Goal: Find specific page/section: Find specific page/section

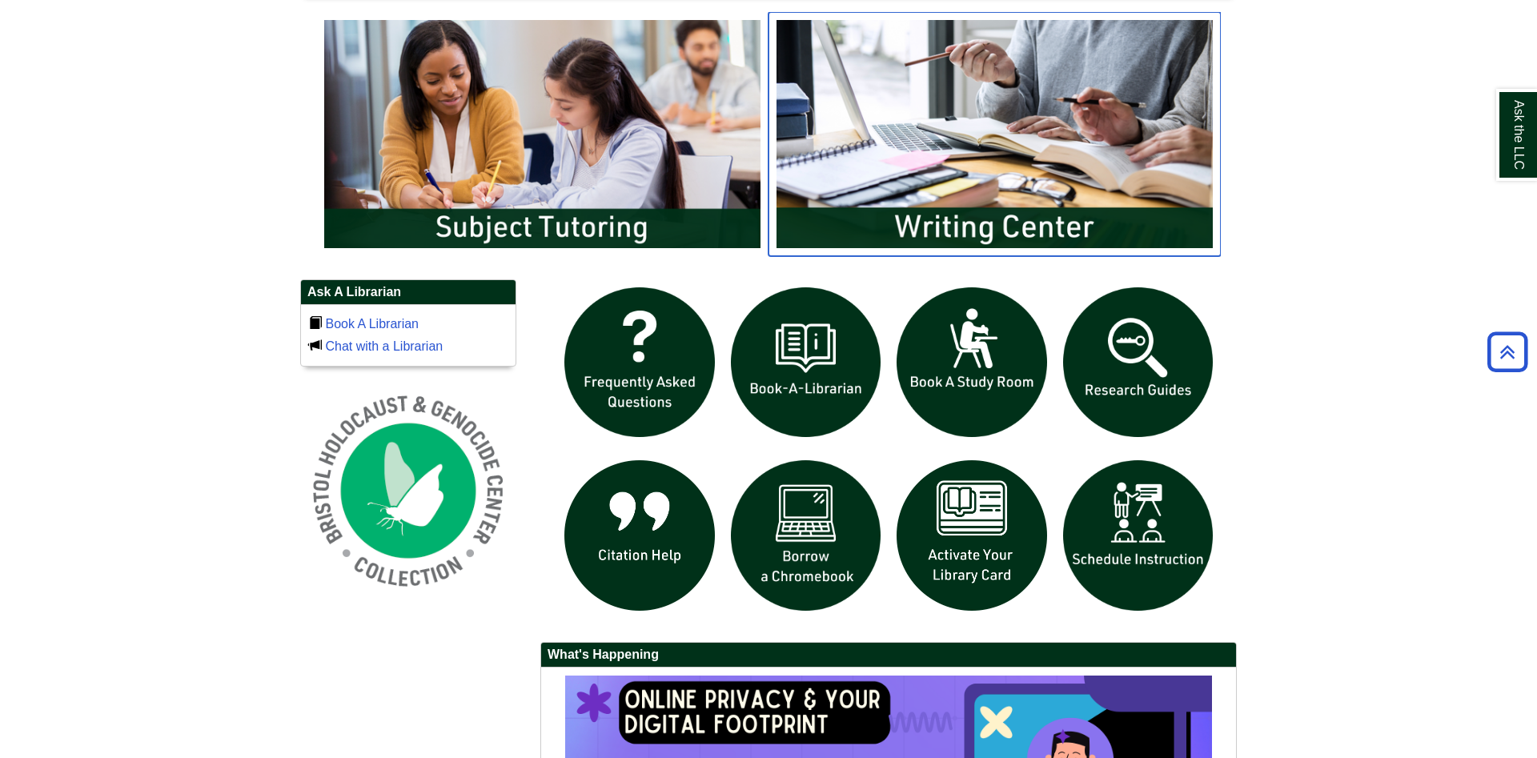
click at [875, 219] on img "slideshow" at bounding box center [995, 133] width 452 height 243
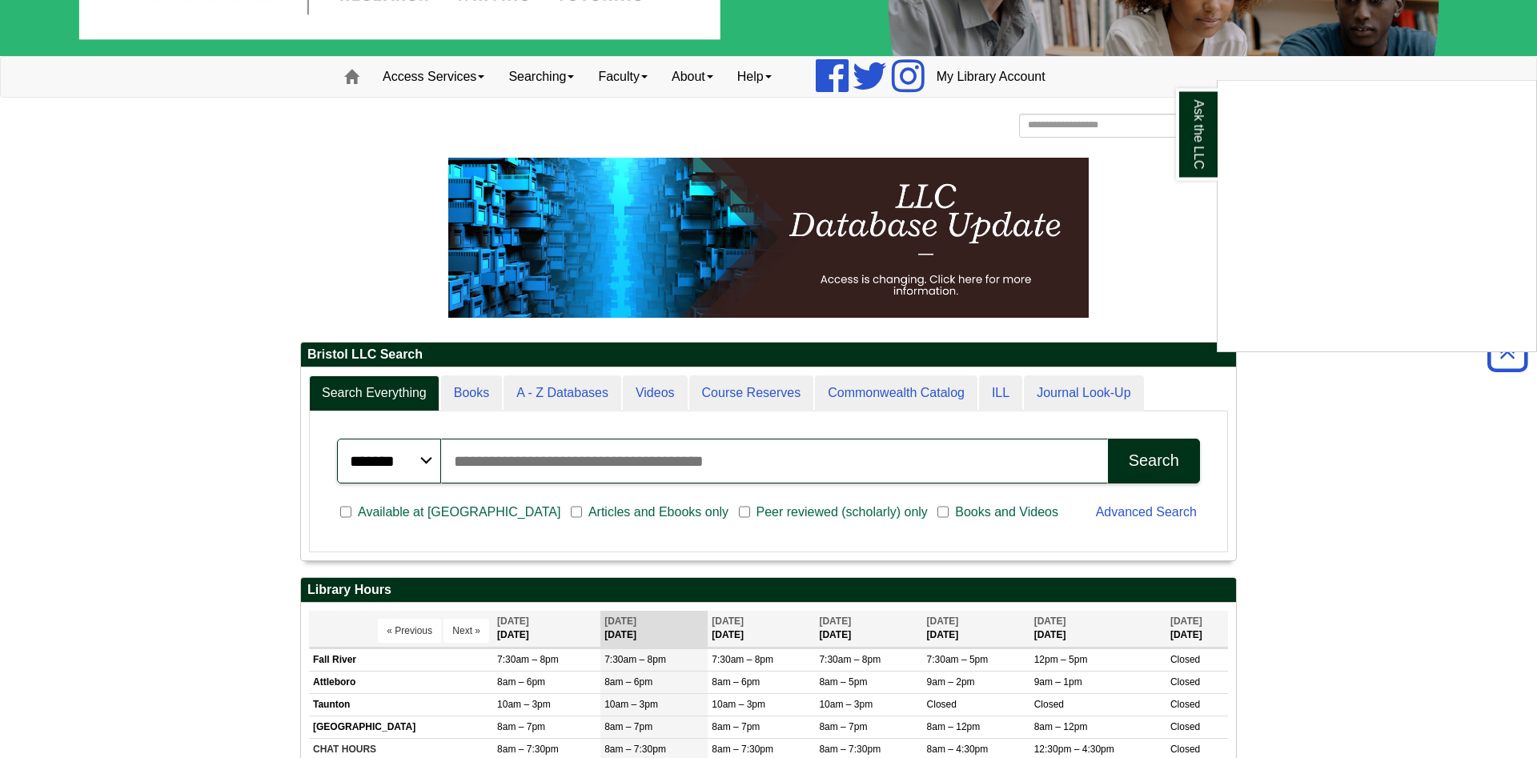
scroll to position [82, 0]
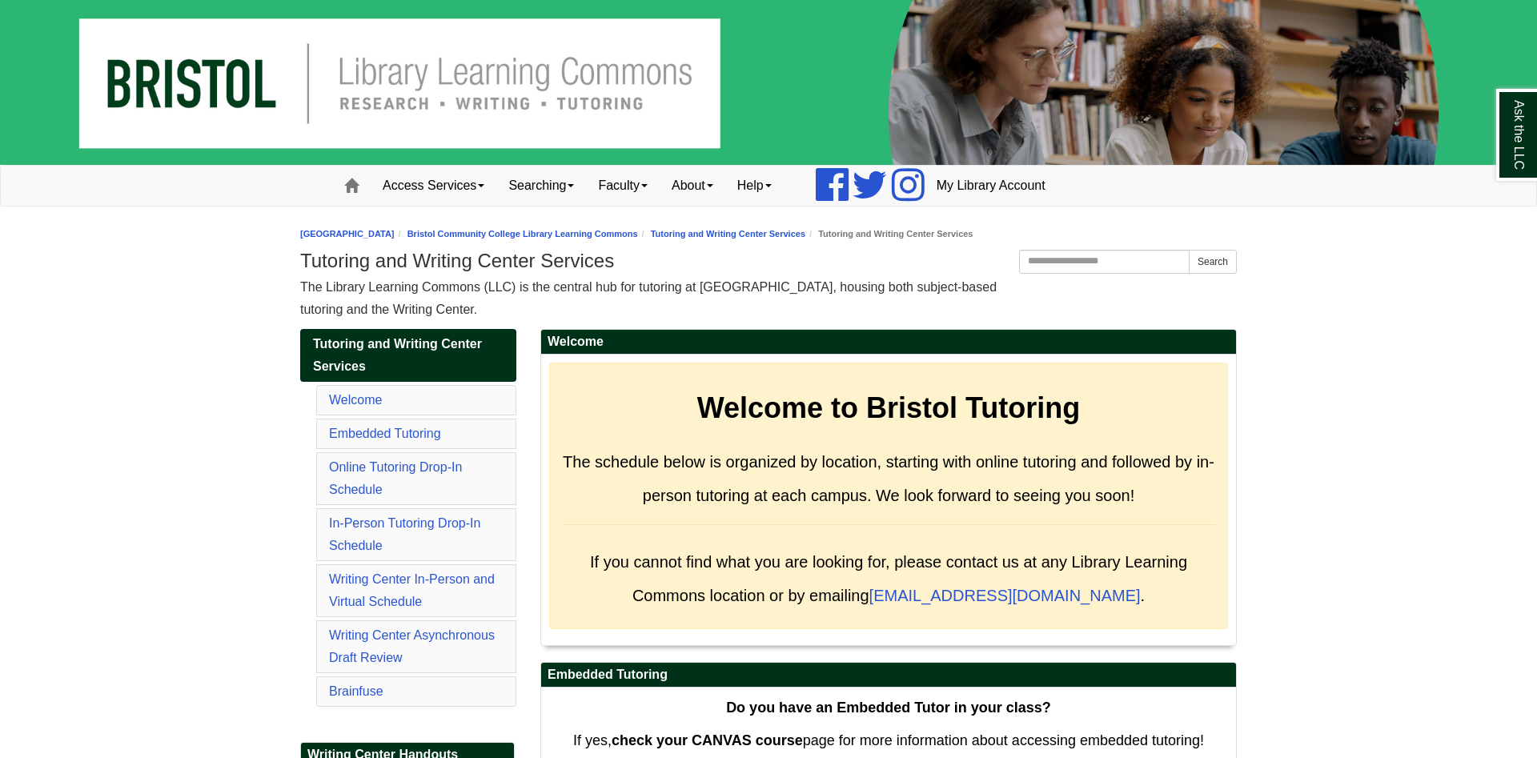
scroll to position [7987, 0]
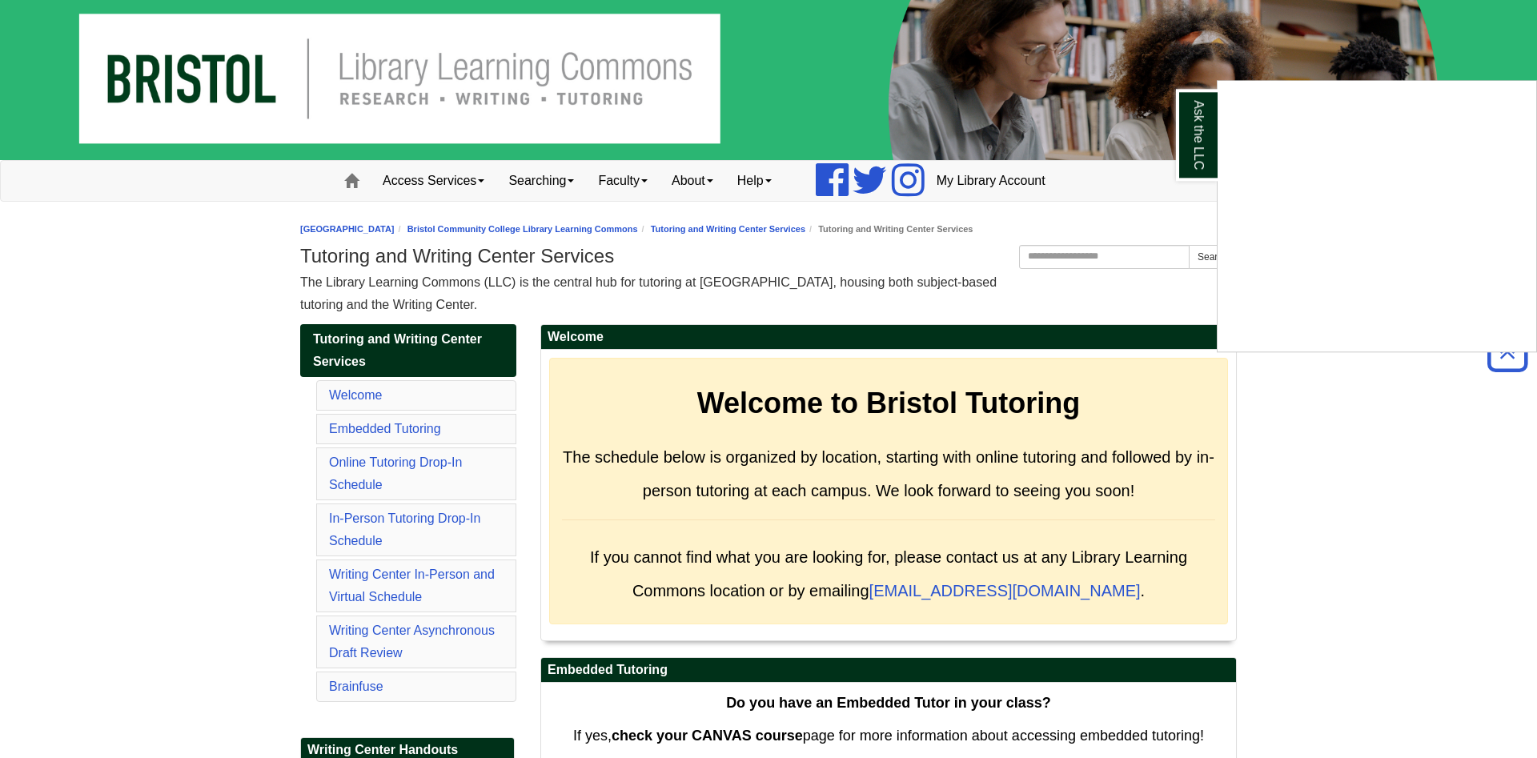
scroll to position [0, 0]
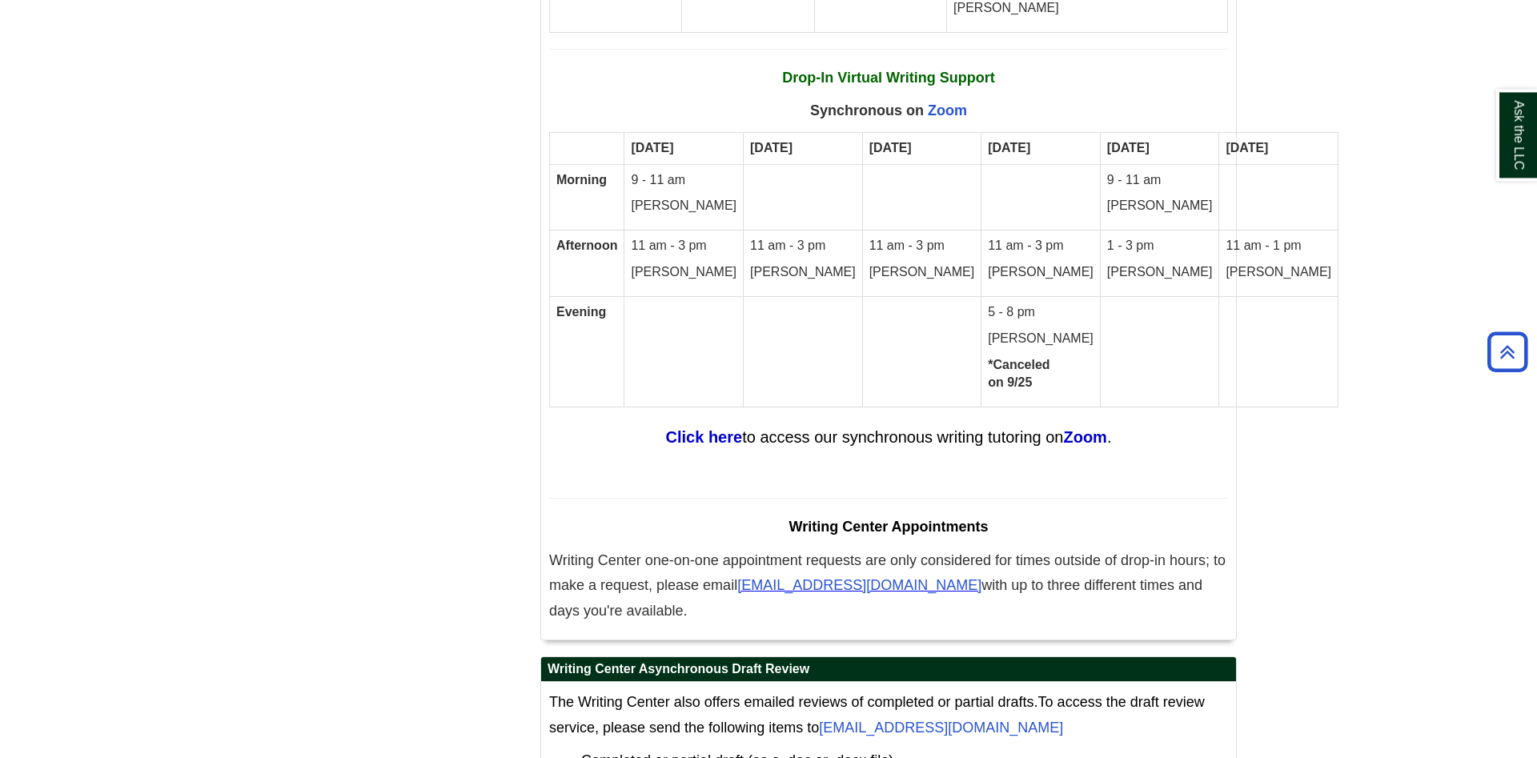
scroll to position [9131, 0]
